Goal: Information Seeking & Learning: Understand process/instructions

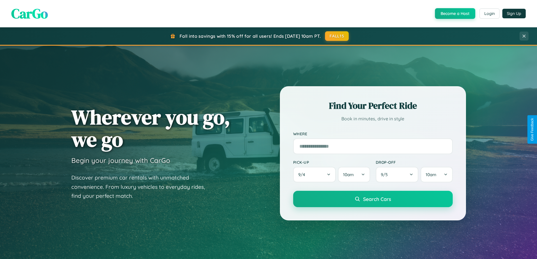
scroll to position [1084, 0]
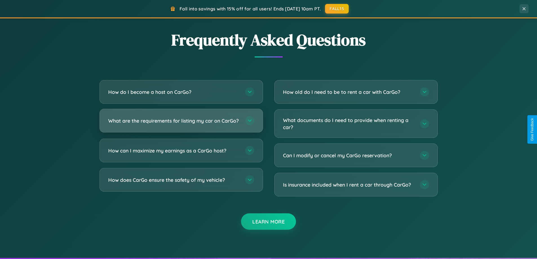
click at [181, 123] on h3 "What are the requirements for listing my car on CarGo?" at bounding box center [173, 120] width 131 height 7
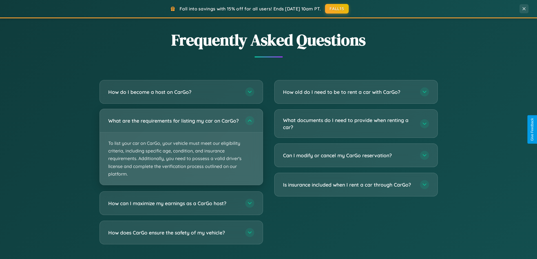
click at [181, 149] on p "To list your car on CarGo, your vehicle must meet our eligibility criteria, inc…" at bounding box center [181, 158] width 163 height 52
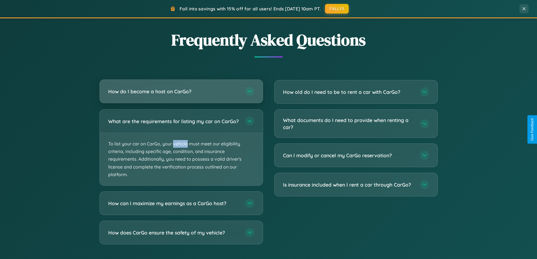
click at [181, 91] on h3 "How do I become a host on CarGo?" at bounding box center [173, 91] width 131 height 7
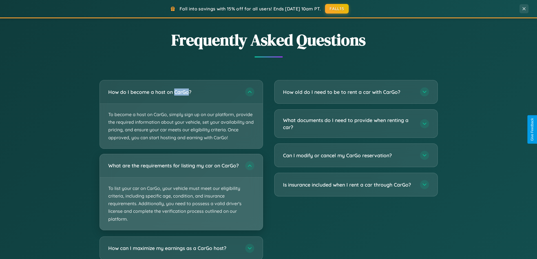
click at [181, 194] on p "To list your car on CarGo, your vehicle must meet our eligibility criteria, inc…" at bounding box center [181, 203] width 163 height 52
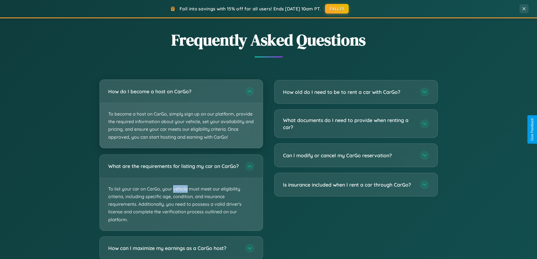
click at [181, 114] on p "To become a host on CarGo, simply sign up on our platform, provide the required…" at bounding box center [181, 125] width 163 height 45
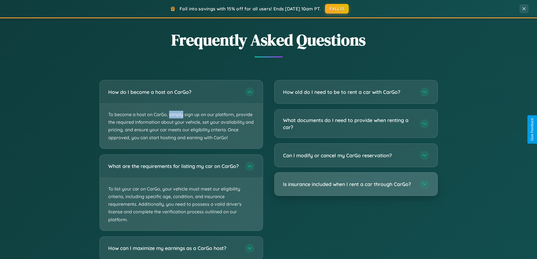
click at [355, 184] on h3 "Is insurance included when I rent a car through CarGo?" at bounding box center [348, 184] width 131 height 7
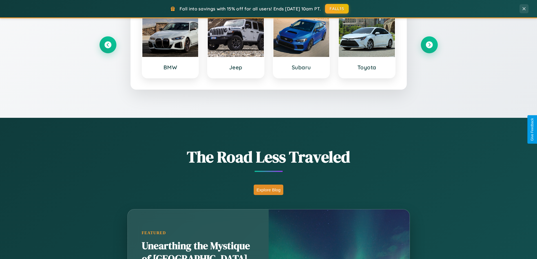
scroll to position [0, 0]
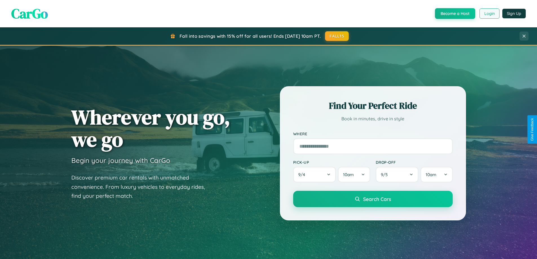
click at [489, 14] on button "Login" at bounding box center [489, 13] width 20 height 10
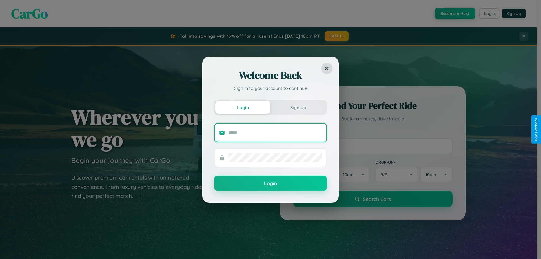
click at [275, 132] on input "text" at bounding box center [275, 132] width 94 height 9
type input "**********"
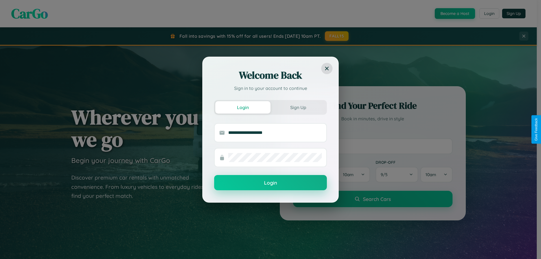
click at [270, 183] on button "Login" at bounding box center [270, 182] width 113 height 15
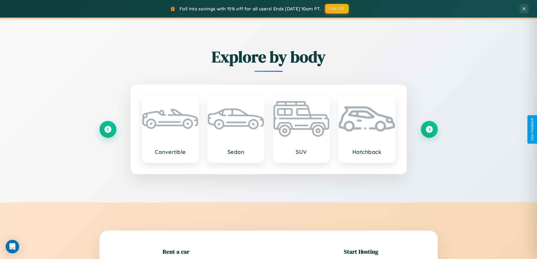
scroll to position [122, 0]
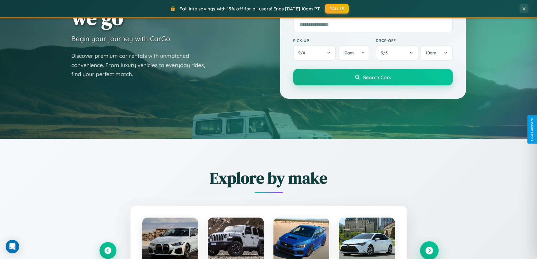
click at [429, 250] on icon at bounding box center [429, 251] width 8 height 8
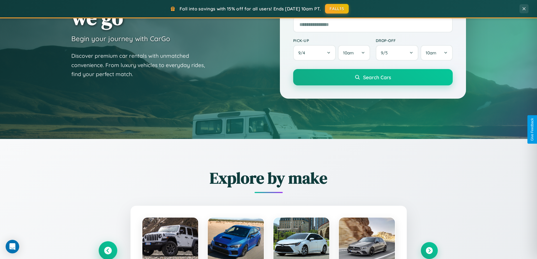
click at [108, 250] on icon at bounding box center [108, 251] width 8 height 8
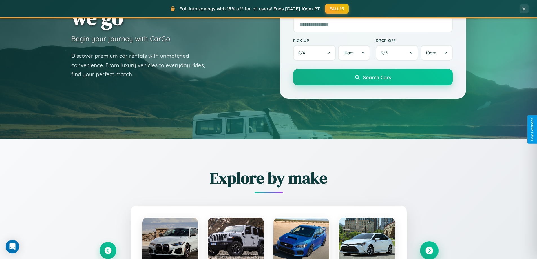
click at [429, 250] on icon at bounding box center [429, 251] width 8 height 8
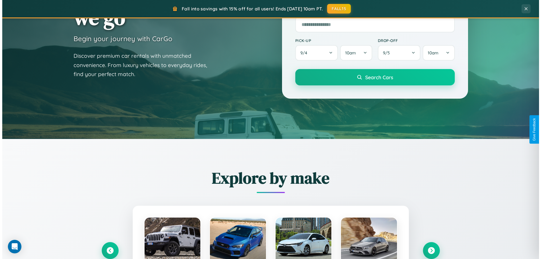
scroll to position [0, 0]
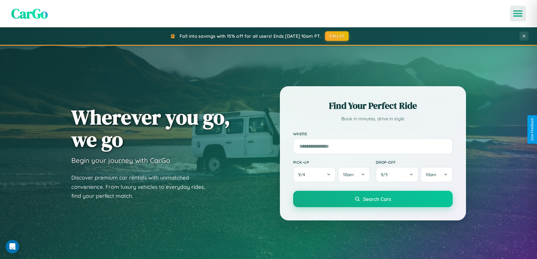
click at [517, 14] on icon "Open menu" at bounding box center [517, 13] width 8 height 5
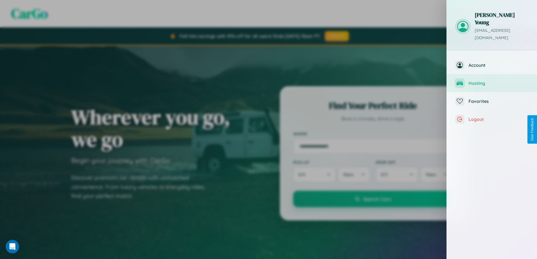
click at [492, 80] on span "Hosting" at bounding box center [498, 83] width 60 height 6
